Goal: Transaction & Acquisition: Purchase product/service

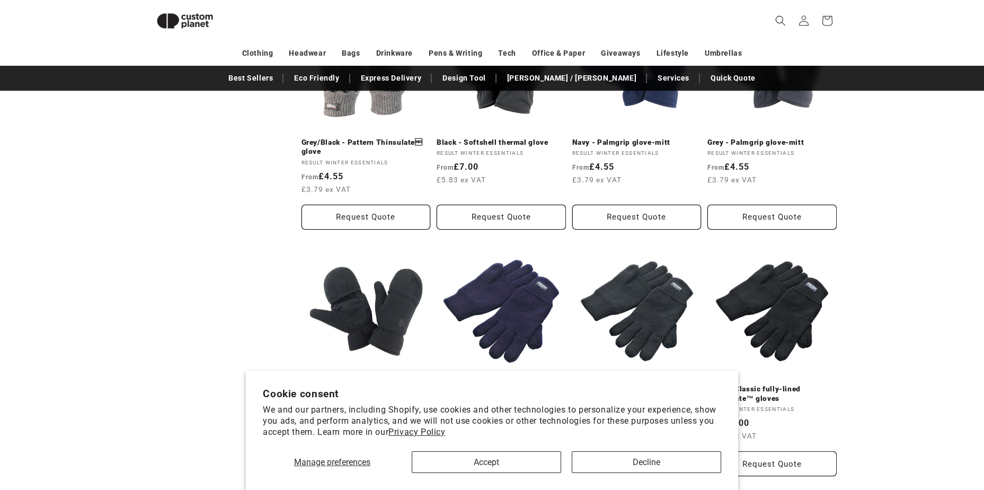
scroll to position [727, 0]
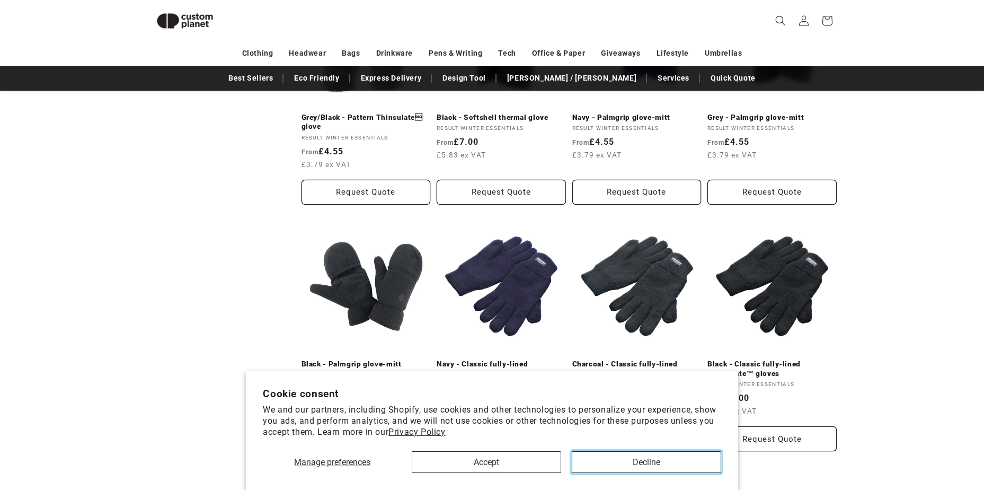
click at [668, 464] on button "Decline" at bounding box center [646, 462] width 149 height 22
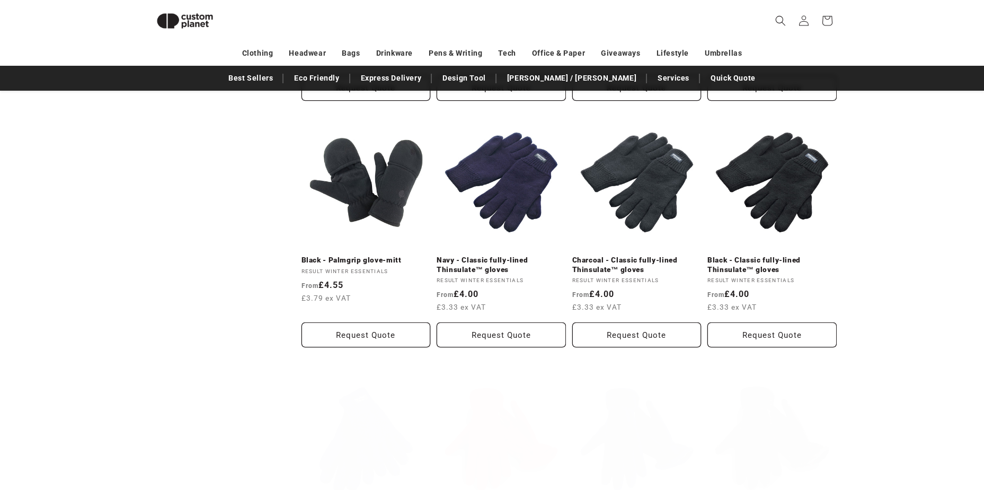
scroll to position [1046, 0]
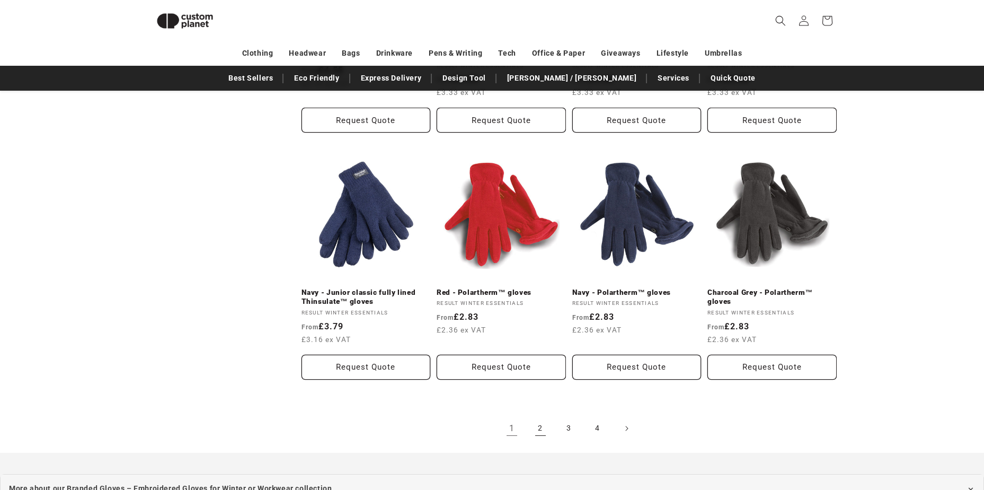
click at [546, 425] on link "2" at bounding box center [540, 428] width 23 height 23
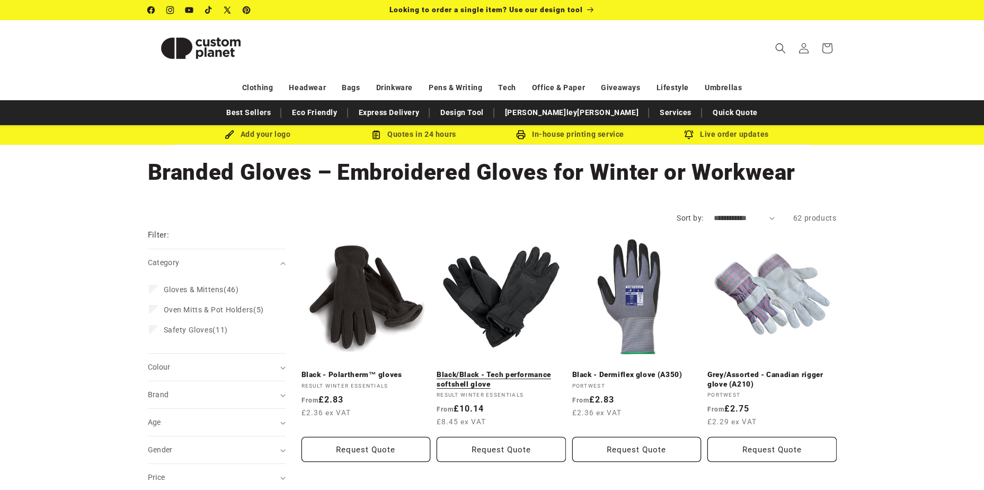
click at [488, 374] on link "Black/Black - Tech performance softshell glove" at bounding box center [501, 379] width 129 height 19
